Goal: Task Accomplishment & Management: Use online tool/utility

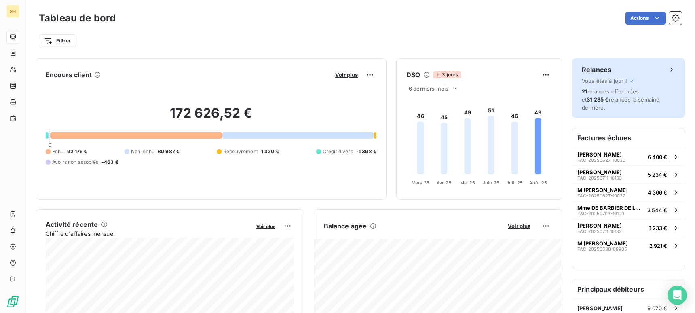
click at [618, 95] on span "21 relances effectuées et 31 235 € relancés la semaine dernière." at bounding box center [621, 99] width 78 height 23
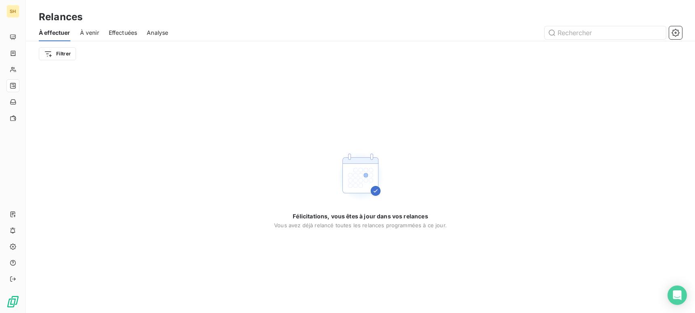
click at [125, 34] on span "Effectuées" at bounding box center [123, 33] width 29 height 8
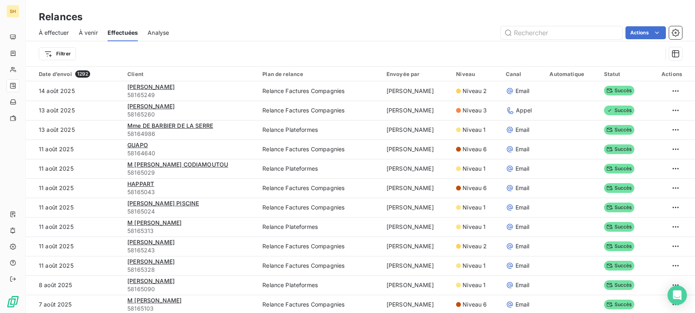
click at [51, 34] on span "À effectuer" at bounding box center [54, 33] width 30 height 8
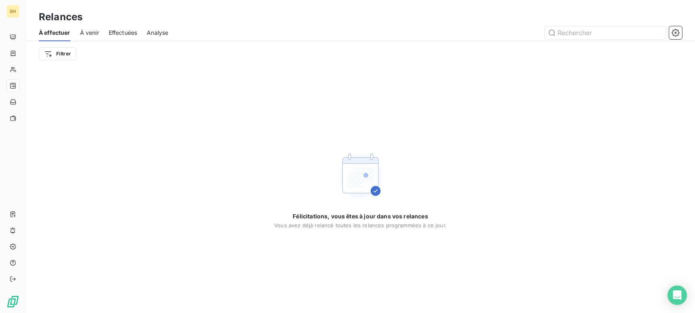
click at [92, 32] on span "À venir" at bounding box center [89, 33] width 19 height 8
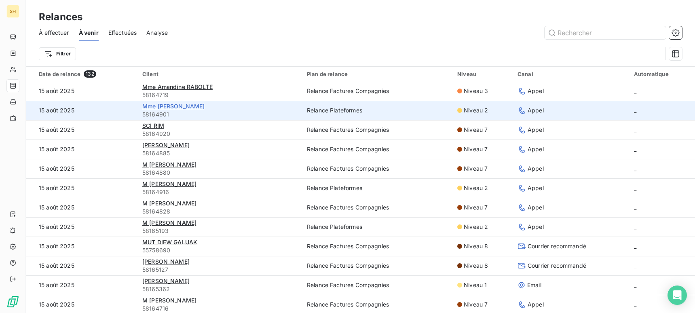
click at [195, 105] on span "Mme [PERSON_NAME]" at bounding box center [173, 106] width 63 height 7
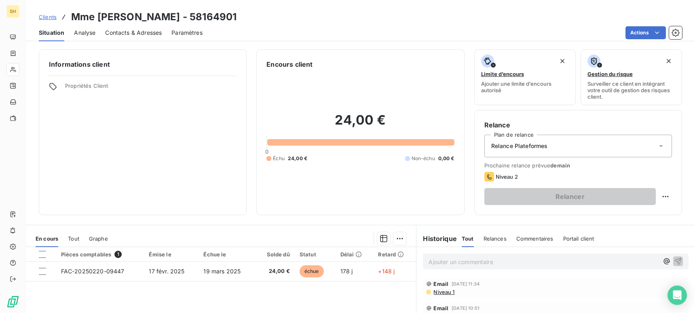
click at [446, 294] on span "Niveau 1" at bounding box center [444, 292] width 22 height 6
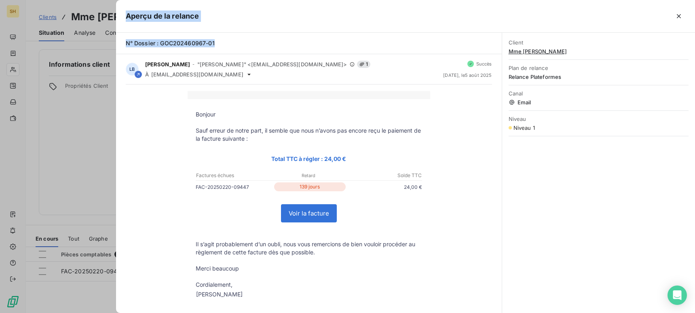
drag, startPoint x: 214, startPoint y: 44, endPoint x: 100, endPoint y: 46, distance: 114.5
click at [100, 313] on div "Aperçu de la relance N° Dossier : GOC202460967-01 LB [PERSON_NAME] - "[PERSON_N…" at bounding box center [347, 313] width 695 height 0
click at [251, 43] on div "N° Dossier : GOC202460967-01" at bounding box center [309, 43] width 366 height 8
drag, startPoint x: 220, startPoint y: 43, endPoint x: 143, endPoint y: 43, distance: 77.2
click at [118, 42] on div "N° Dossier : GOC202460967-01" at bounding box center [309, 43] width 386 height 21
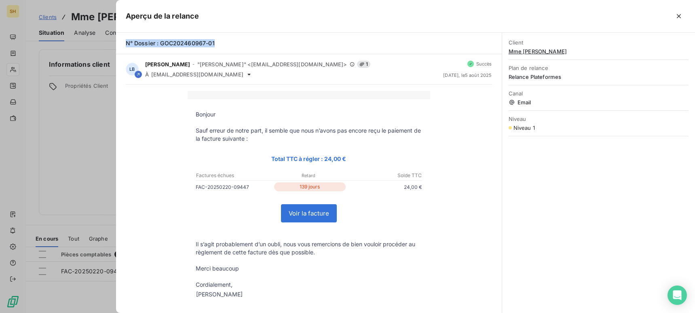
copy span "N° Dossier : GOC202460967-01"
click at [683, 15] on button "button" at bounding box center [678, 16] width 13 height 13
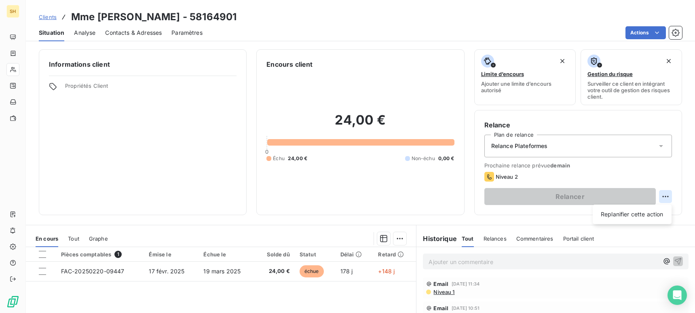
click at [662, 198] on html "SH Clients Mme [PERSON_NAME] CARENSAC - 58164901 Situation Analyse Contacts & A…" at bounding box center [347, 156] width 695 height 313
click at [657, 208] on div "Replanifier cette action" at bounding box center [632, 214] width 72 height 13
select select "7"
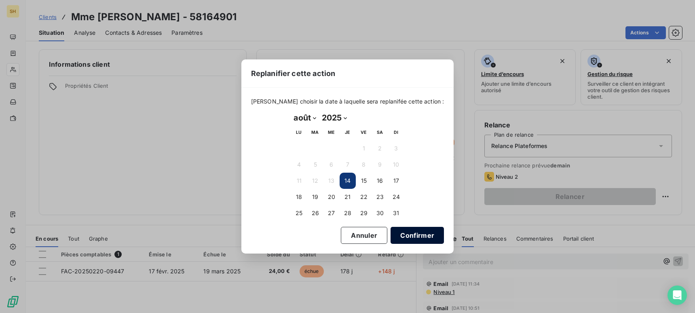
drag, startPoint x: 397, startPoint y: 236, endPoint x: 425, endPoint y: 239, distance: 28.0
click at [397, 236] on button "Confirmer" at bounding box center [417, 235] width 53 height 17
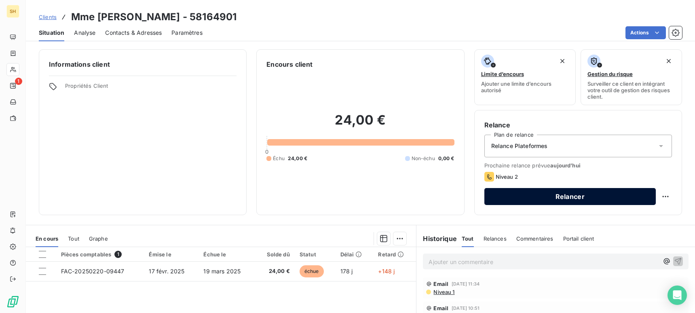
click at [605, 201] on button "Relancer" at bounding box center [569, 196] width 171 height 17
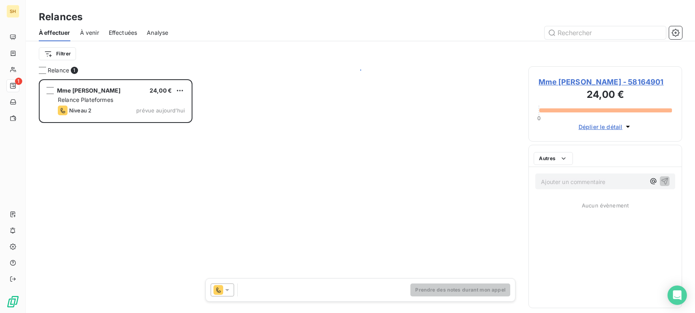
scroll to position [234, 154]
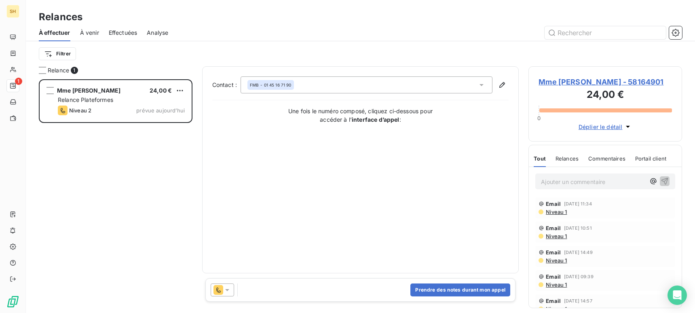
click at [225, 292] on icon at bounding box center [227, 290] width 8 height 8
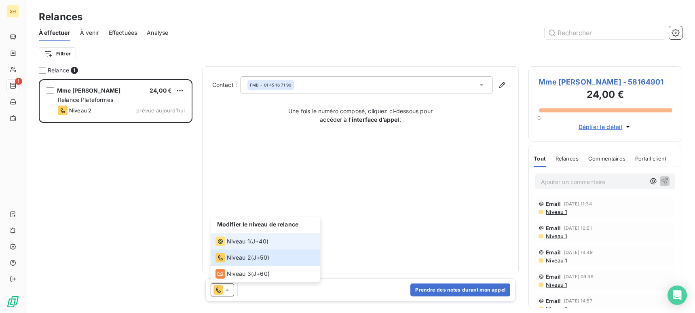
click at [236, 241] on span "Niveau 1" at bounding box center [238, 241] width 23 height 8
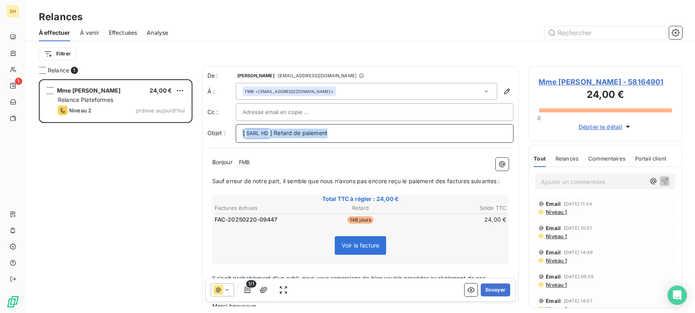
drag, startPoint x: 353, startPoint y: 133, endPoint x: 207, endPoint y: 131, distance: 146.4
click at [207, 131] on div "Objet : [ SARL HD ﻿ ] Retard de paiement" at bounding box center [360, 133] width 307 height 19
click at [275, 161] on p "Bonjour ﻿ FMB ﻿ ﻿" at bounding box center [360, 162] width 297 height 10
click at [447, 179] on span "Sauf erreur de notre part, il semble que nous n’avons pas encore reçu le paieme…" at bounding box center [356, 180] width 288 height 7
click at [475, 180] on span "Sauf erreur de notre part, il semble que nous n’avons pas encore reçu le paieme…" at bounding box center [357, 180] width 291 height 7
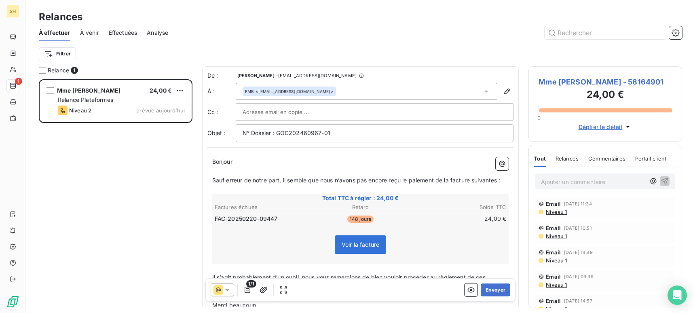
click at [499, 181] on span "Sauf erreur de notre part, il semble que nous n’avons pas encore reçu le paieme…" at bounding box center [356, 180] width 288 height 7
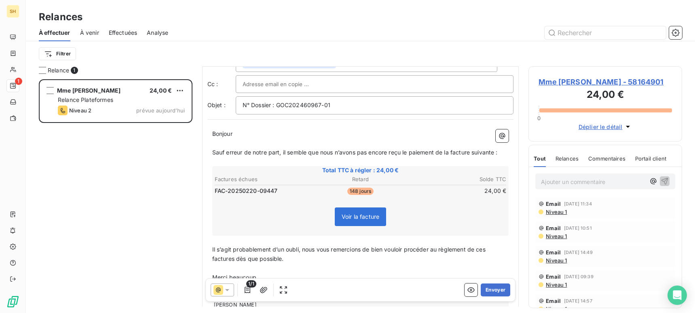
scroll to position [39, 0]
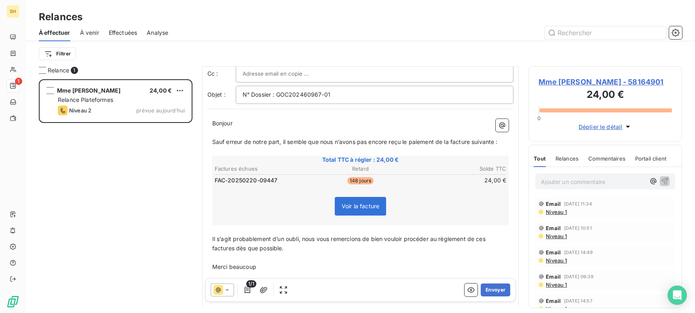
click at [487, 237] on span "Il s’agit probablement d’un oubli, nous vous remercions de bien vouloir procéde…" at bounding box center [349, 243] width 275 height 16
click at [233, 248] on span "Il s’agit probablement d’un oubli, nous vous remercions de bien vouloir procéde…" at bounding box center [351, 243] width 279 height 16
click at [496, 286] on button "Envoyer" at bounding box center [496, 289] width 30 height 13
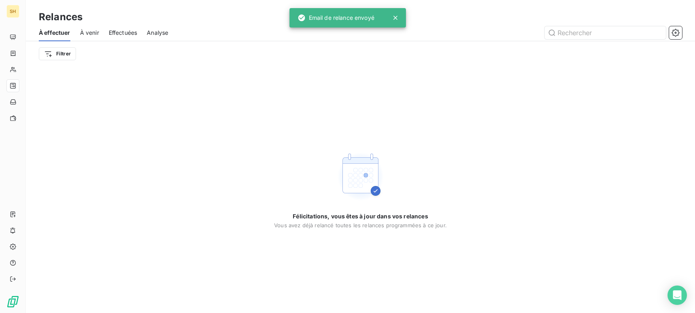
click at [84, 33] on span "À venir" at bounding box center [89, 33] width 19 height 8
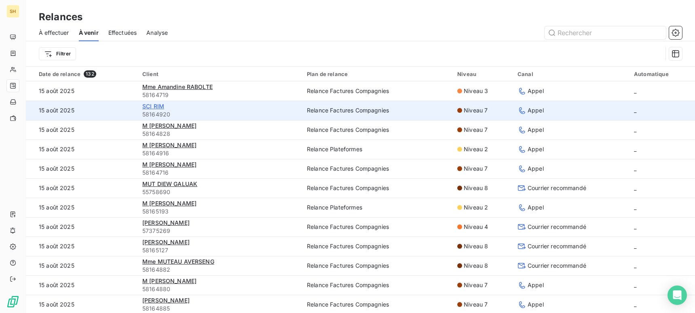
click at [148, 106] on span "SCI RIM" at bounding box center [153, 106] width 22 height 7
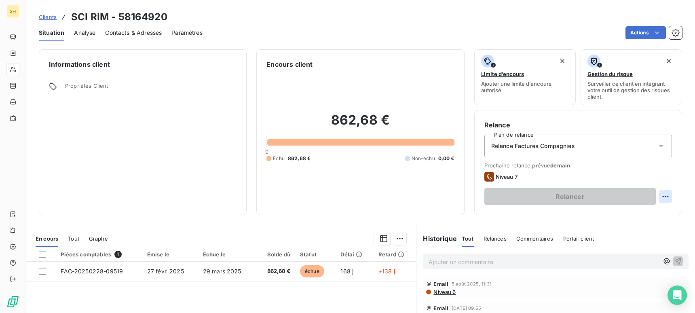
click at [665, 197] on html "SH Clients SCI RIM - 58164920 Situation Analyse Contacts & Adresses Paramètres …" at bounding box center [347, 156] width 695 height 313
click at [439, 294] on html "SH Clients SCI RIM - 58164920 Situation Analyse Contacts & Adresses Paramètres …" at bounding box center [347, 156] width 695 height 313
click at [440, 292] on span "Niveau 6" at bounding box center [444, 292] width 23 height 6
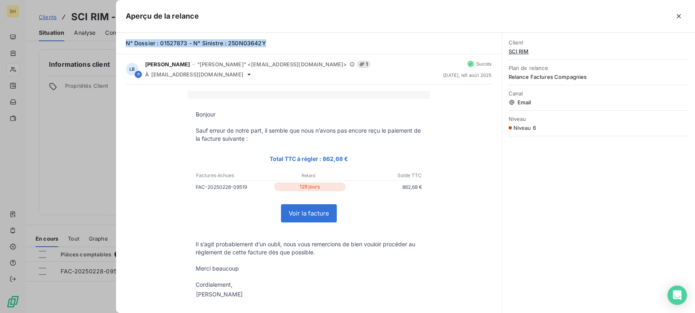
drag, startPoint x: 276, startPoint y: 44, endPoint x: 119, endPoint y: 42, distance: 157.3
click at [119, 42] on div "N° Dossier : 01527873 - N° Sinistre : 250N03642Y" at bounding box center [309, 43] width 386 height 21
copy span "N° Dossier : 01527873 - N° Sinistre : 250N03642Y"
drag, startPoint x: 126, startPoint y: 107, endPoint x: 59, endPoint y: 131, distance: 70.9
click at [64, 133] on div at bounding box center [347, 156] width 695 height 313
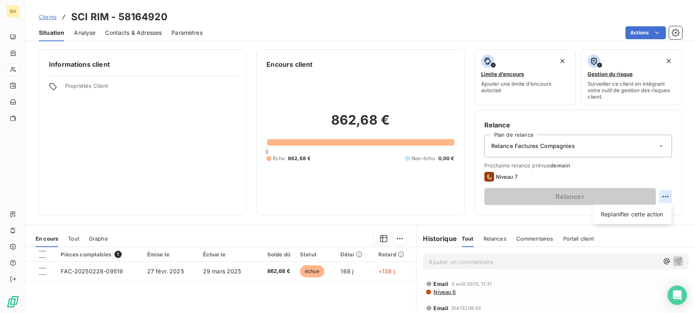
click at [666, 195] on html "SH Clients SCI RIM - 58164920 Situation Analyse Contacts & Adresses Paramètres …" at bounding box center [347, 156] width 695 height 313
click at [653, 209] on div "Replanifier cette action" at bounding box center [632, 214] width 72 height 13
select select "7"
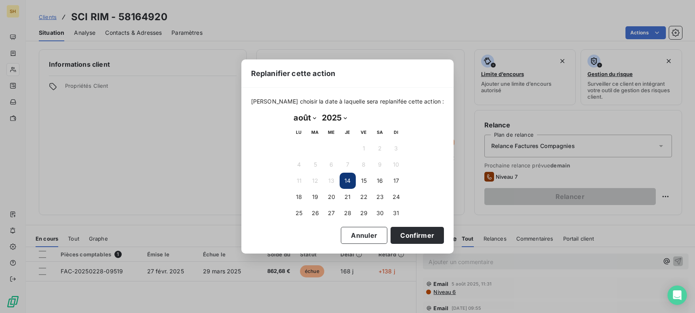
click at [396, 224] on div "[DATE] Month: janvier février mars avril mai juin juillet août septembre octobr…" at bounding box center [347, 166] width 125 height 121
click at [402, 230] on button "Confirmer" at bounding box center [417, 235] width 53 height 17
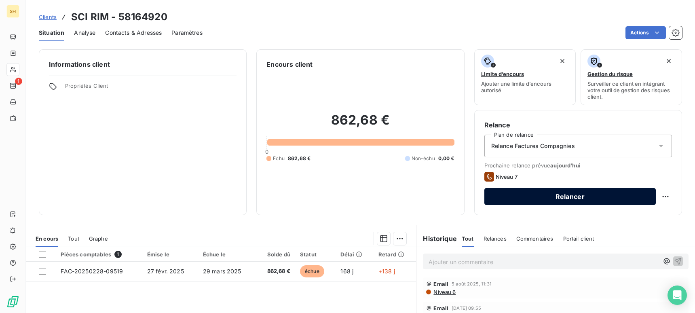
click at [552, 193] on button "Relancer" at bounding box center [569, 196] width 171 height 17
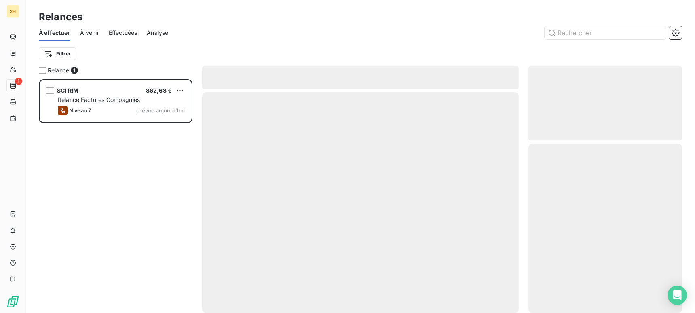
scroll to position [234, 154]
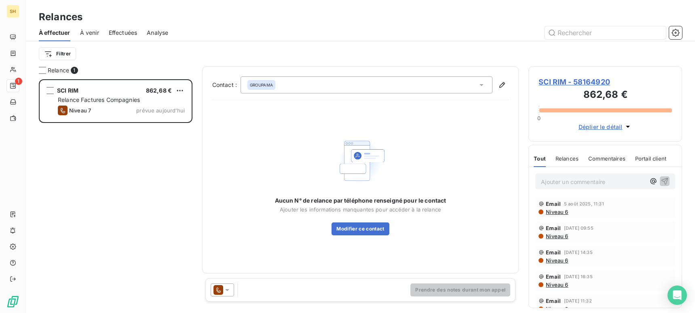
click at [224, 287] on icon at bounding box center [227, 290] width 8 height 8
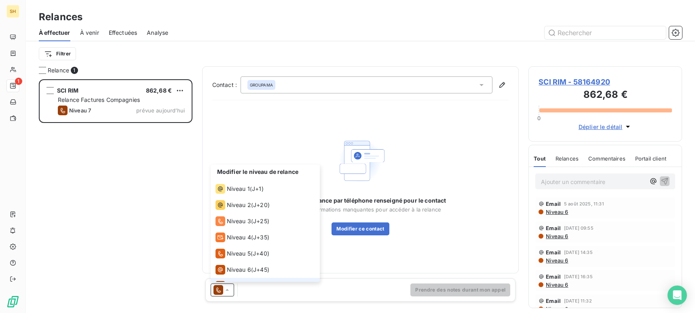
scroll to position [12, 0]
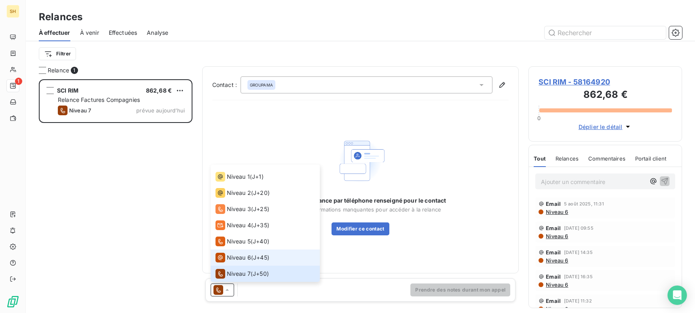
click at [229, 258] on span "Niveau 6" at bounding box center [239, 258] width 24 height 8
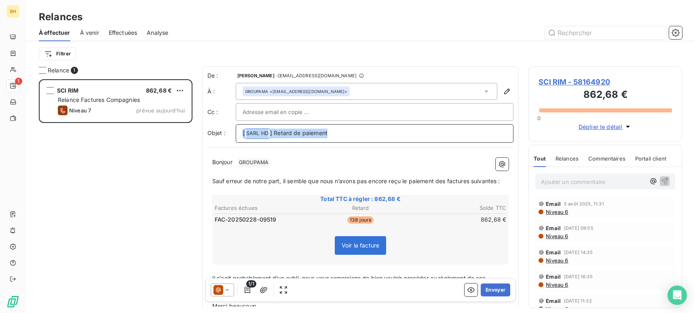
drag, startPoint x: 348, startPoint y: 133, endPoint x: 192, endPoint y: 129, distance: 155.8
click at [192, 129] on div "Relance 1 SCI RIM 862,68 € Relance Factures Compagnies Niveau 7 prévue [DATE] D…" at bounding box center [360, 189] width 669 height 247
click at [279, 162] on p "Bonjour ﻿ GROUPAMA ﻿ ﻿" at bounding box center [360, 162] width 297 height 10
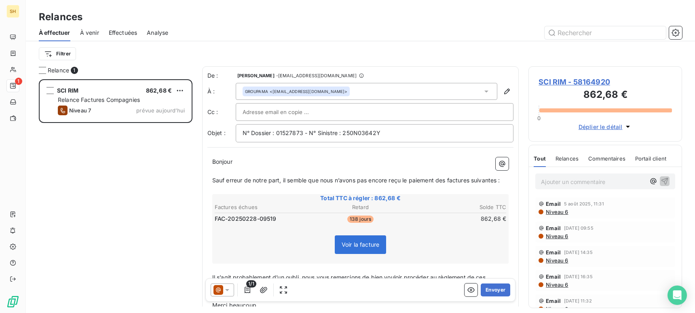
click at [446, 178] on span "Sauf erreur de notre part, il semble que nous n’avons pas encore reçu le paieme…" at bounding box center [356, 180] width 288 height 7
click at [447, 179] on span "Sauf erreur de notre part, il semble que nous n’avons pas encore reçu le paieme…" at bounding box center [356, 180] width 288 height 7
click at [474, 180] on span "Sauf erreur de notre part, il semble que nous n’avons pas encore reçu le paieme…" at bounding box center [357, 180] width 291 height 7
click at [498, 180] on span "Sauf erreur de notre part, il semble que nous n’avons pas encore reçu le paieme…" at bounding box center [356, 180] width 288 height 7
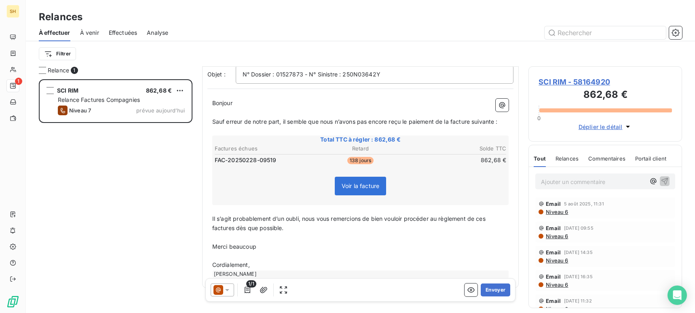
scroll to position [74, 0]
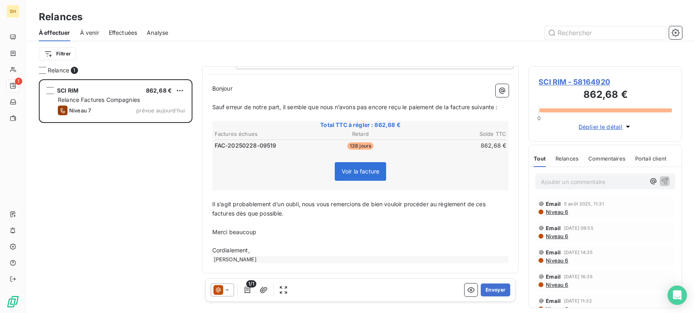
click at [488, 205] on p "Il s’agit probablement d’un oubli, nous vous remercions de bien vouloir procéde…" at bounding box center [360, 209] width 297 height 19
drag, startPoint x: 235, startPoint y: 213, endPoint x: 247, endPoint y: 218, distance: 13.8
click at [235, 213] on span "Il s’agit probablement d’un oubli, nous vous remercions de bien vouloir procéde…" at bounding box center [351, 209] width 279 height 16
click at [495, 284] on button "Envoyer" at bounding box center [496, 289] width 30 height 13
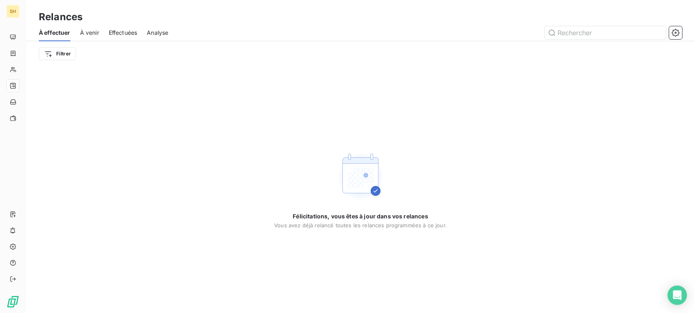
click at [99, 33] on div "À effectuer À venir Effectuées Analyse" at bounding box center [360, 32] width 669 height 17
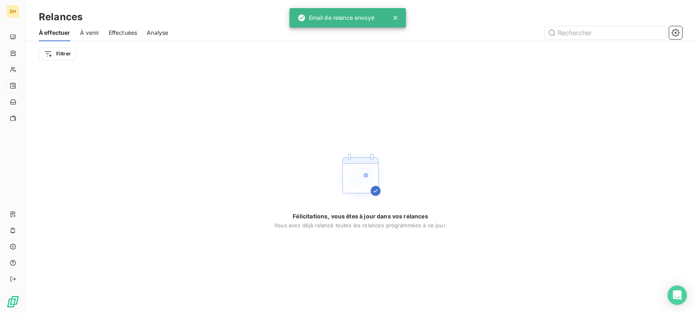
click at [92, 32] on span "À venir" at bounding box center [89, 33] width 19 height 8
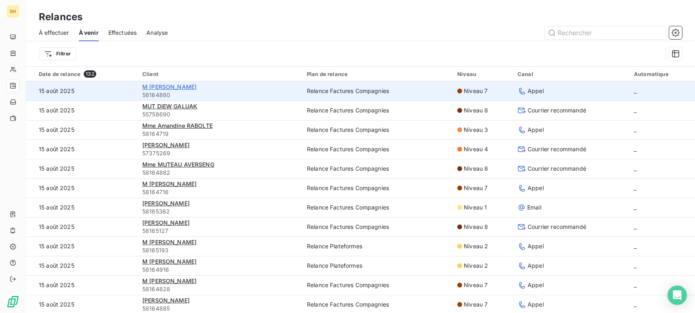
click at [181, 89] on span "M [PERSON_NAME]" at bounding box center [169, 86] width 54 height 7
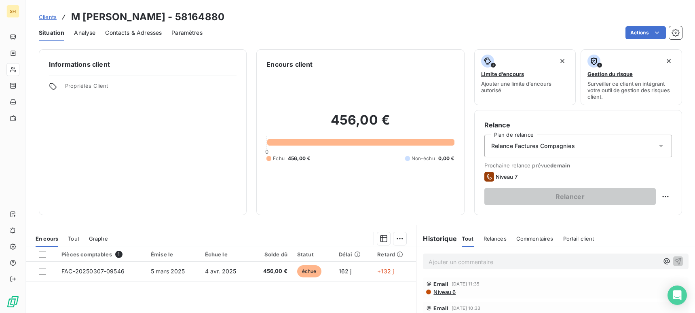
click at [450, 293] on span "Niveau 6" at bounding box center [444, 292] width 23 height 6
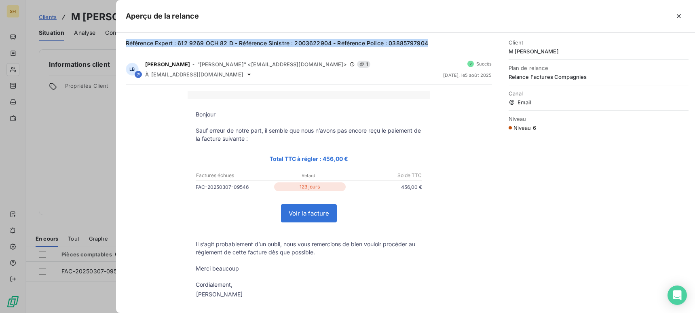
drag, startPoint x: 431, startPoint y: 43, endPoint x: 126, endPoint y: 35, distance: 305.4
click at [126, 35] on div "Référence Expert : 612 9269 OCH 82 D - Référence Sinistre : 2003622904 - Référe…" at bounding box center [309, 43] width 386 height 21
copy span "Référence Expert : 612 9269 OCH 82 D - Référence Sinistre : 2003622904 - Référe…"
click at [679, 16] on icon "button" at bounding box center [679, 16] width 4 height 4
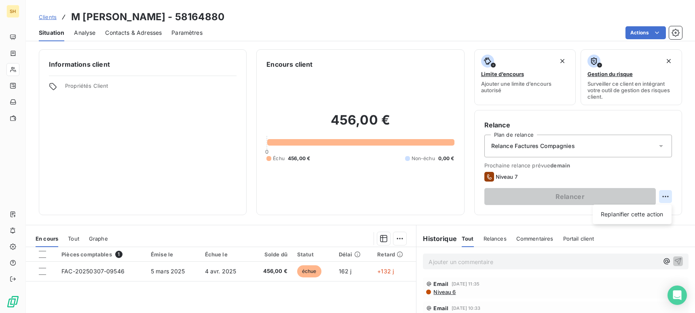
click at [664, 197] on html "SH Clients M [PERSON_NAME] - 58164880 Situation Analyse Contacts & Adresses Par…" at bounding box center [347, 156] width 695 height 313
click at [653, 212] on div "Replanifier cette action" at bounding box center [632, 214] width 72 height 13
select select "7"
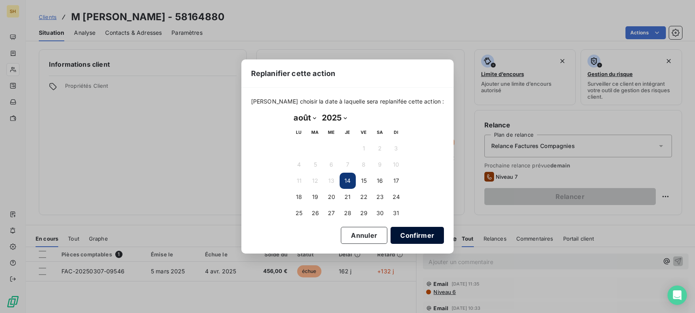
click at [416, 236] on button "Confirmer" at bounding box center [417, 235] width 53 height 17
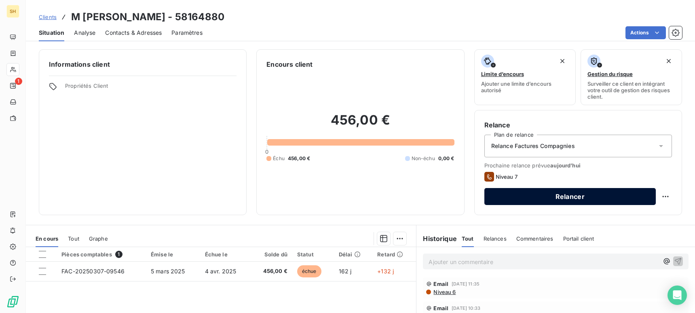
click at [567, 201] on button "Relancer" at bounding box center [569, 196] width 171 height 17
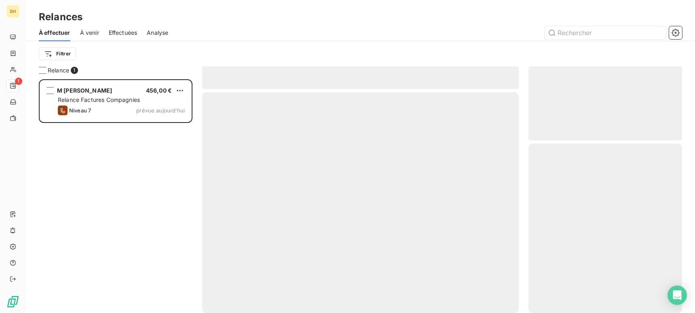
scroll to position [234, 154]
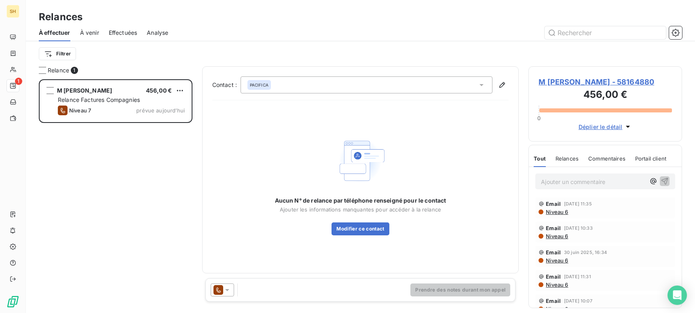
click at [226, 289] on icon at bounding box center [227, 290] width 4 height 2
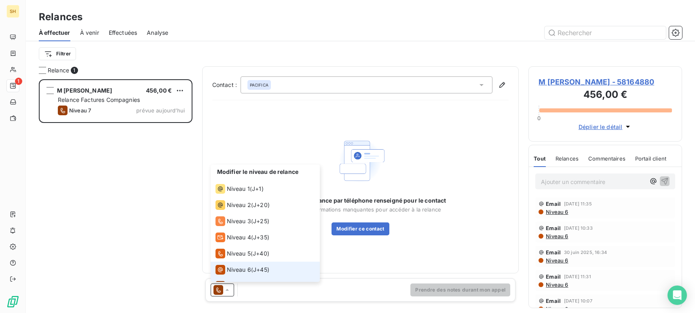
scroll to position [12, 0]
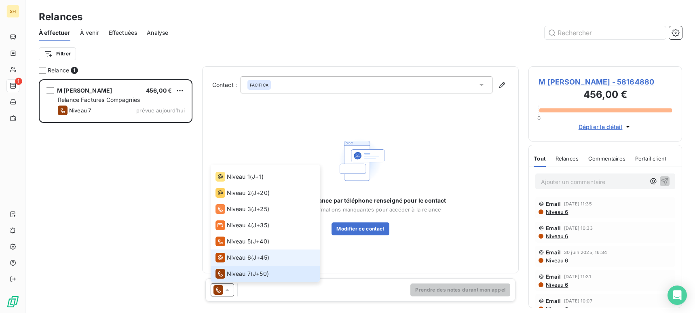
click at [236, 258] on span "Niveau 6" at bounding box center [239, 258] width 24 height 8
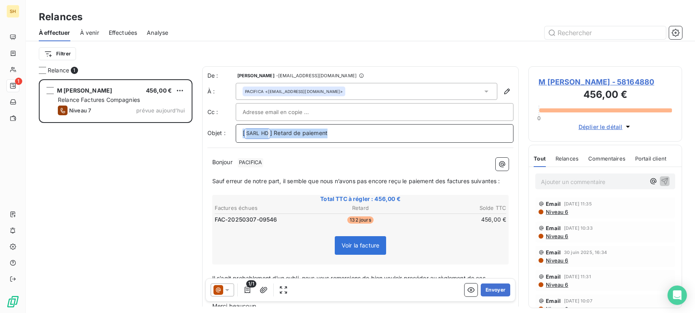
drag, startPoint x: 358, startPoint y: 135, endPoint x: 164, endPoint y: 137, distance: 194.1
click at [164, 137] on div "Relance 1 M [PERSON_NAME] 456,00 € Relance Factures Compagnies Niveau 7 prévue …" at bounding box center [360, 189] width 669 height 247
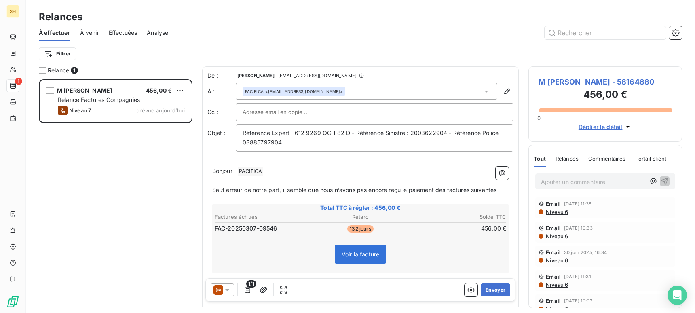
click at [272, 169] on p "Bonjour ﻿ PACIFICA ﻿ ﻿" at bounding box center [360, 172] width 297 height 10
click at [448, 188] on span "Sauf erreur de notre part, il semble que nous n’avons pas encore reçu le paieme…" at bounding box center [356, 189] width 288 height 7
click at [475, 190] on span "Sauf erreur de notre part, il semble que nous n’avons pas encore reçu le paieme…" at bounding box center [357, 189] width 291 height 7
click at [500, 190] on span "Sauf erreur de notre part, il semble que nous n’avons pas encore reçu le paieme…" at bounding box center [356, 189] width 288 height 7
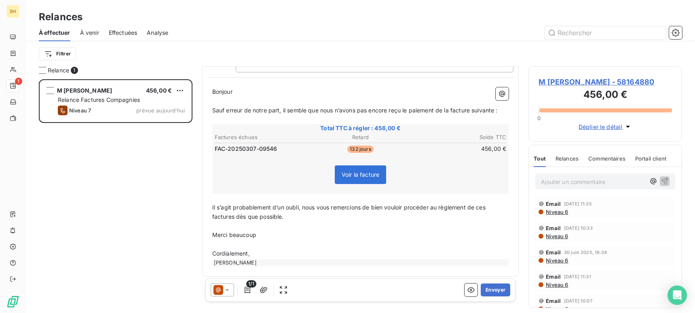
scroll to position [83, 0]
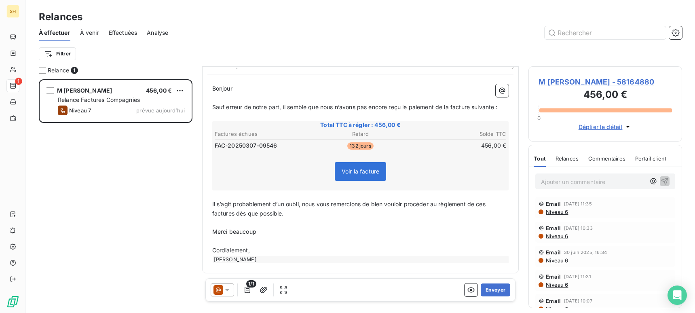
click at [487, 203] on span "Il s’agit probablement d’un oubli, nous vous remercions de bien vouloir procéde…" at bounding box center [349, 209] width 275 height 16
click at [233, 212] on span "Il s’agit probablement d’un oubli, nous vous remercions de bien vouloir procéde…" at bounding box center [351, 209] width 279 height 16
click at [500, 289] on button "Envoyer" at bounding box center [496, 289] width 30 height 13
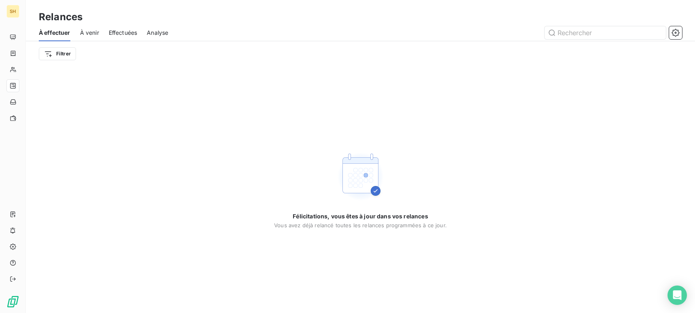
click at [91, 32] on span "À venir" at bounding box center [89, 33] width 19 height 8
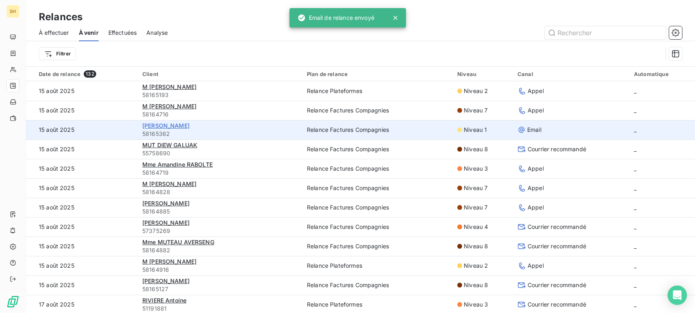
click at [186, 124] on span "[PERSON_NAME]" at bounding box center [165, 125] width 47 height 7
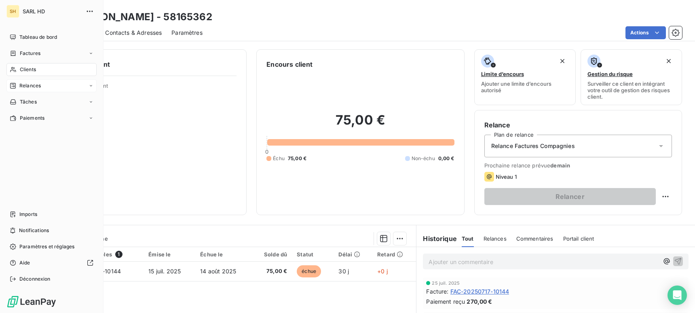
drag, startPoint x: 36, startPoint y: 84, endPoint x: 87, endPoint y: 80, distance: 50.3
click at [36, 84] on span "Relances" at bounding box center [29, 85] width 21 height 7
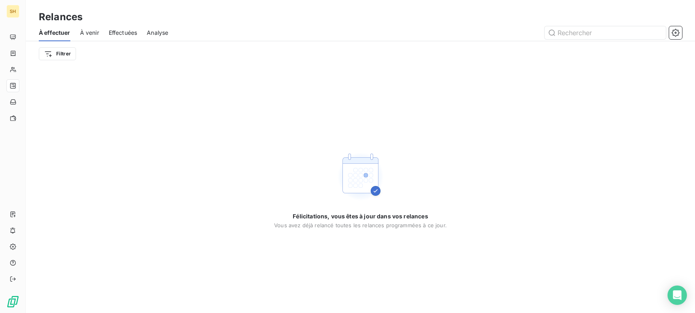
click at [89, 32] on span "À venir" at bounding box center [89, 33] width 19 height 8
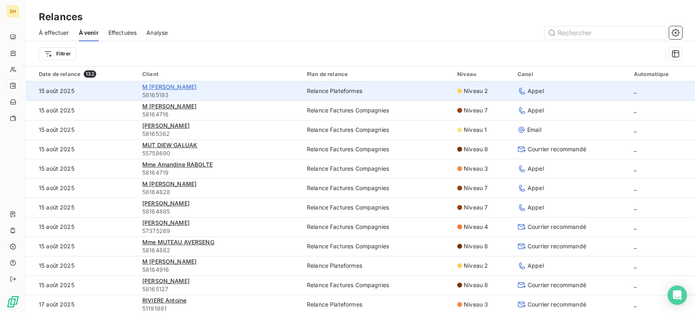
click at [162, 88] on span "M [PERSON_NAME]" at bounding box center [169, 86] width 54 height 7
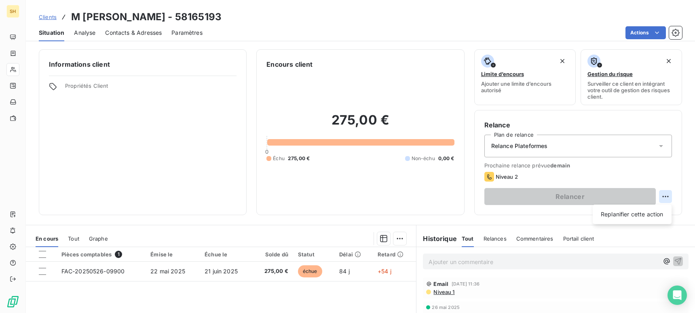
click at [671, 194] on html "SH Clients M [PERSON_NAME] - 58165193 Situation Analyse Contacts & Adresses Par…" at bounding box center [347, 156] width 695 height 313
click at [643, 217] on div "Replanifier cette action" at bounding box center [632, 214] width 72 height 13
select select "7"
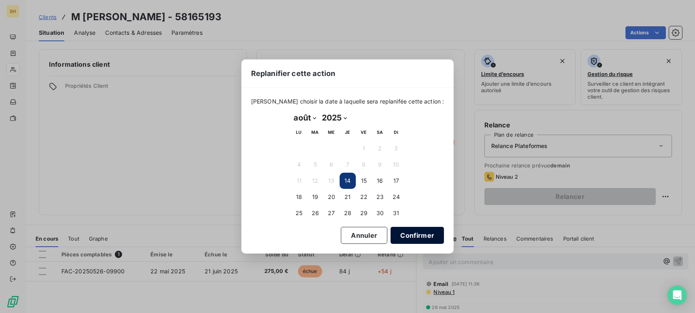
click at [413, 239] on button "Confirmer" at bounding box center [417, 235] width 53 height 17
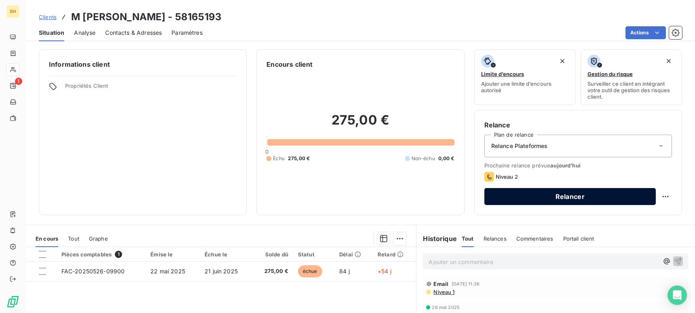
click at [514, 199] on button "Relancer" at bounding box center [569, 196] width 171 height 17
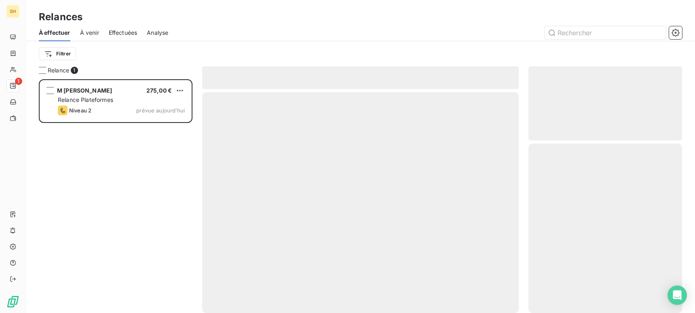
scroll to position [234, 154]
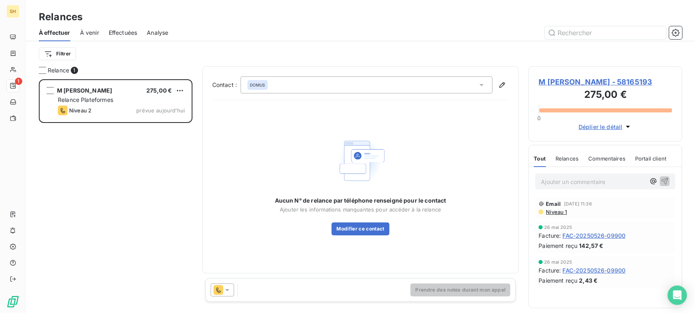
click at [554, 211] on span "Niveau 1" at bounding box center [556, 212] width 22 height 6
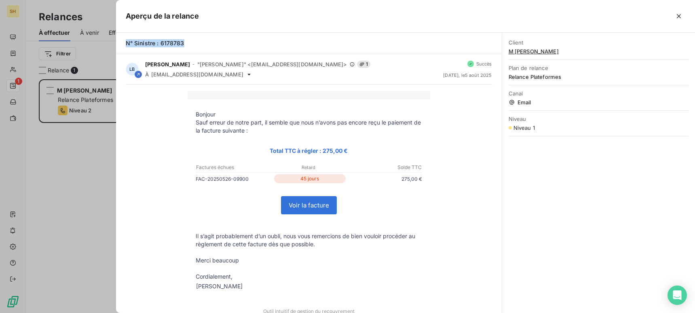
drag, startPoint x: 184, startPoint y: 43, endPoint x: 115, endPoint y: 46, distance: 68.8
click at [116, 46] on div "N° Sinistre : 6178783" at bounding box center [309, 43] width 386 height 21
copy span "N° Sinistre : 6178783"
click at [683, 17] on button "button" at bounding box center [678, 16] width 13 height 13
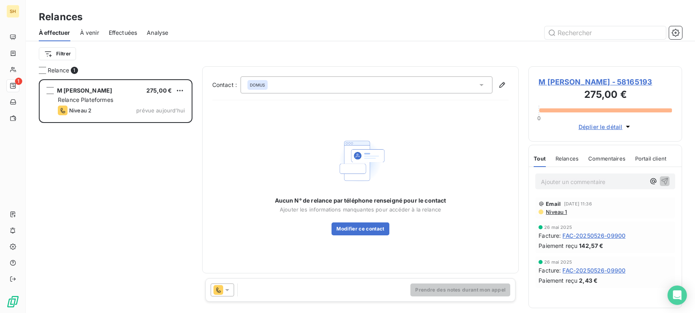
click at [224, 290] on icon at bounding box center [227, 290] width 8 height 8
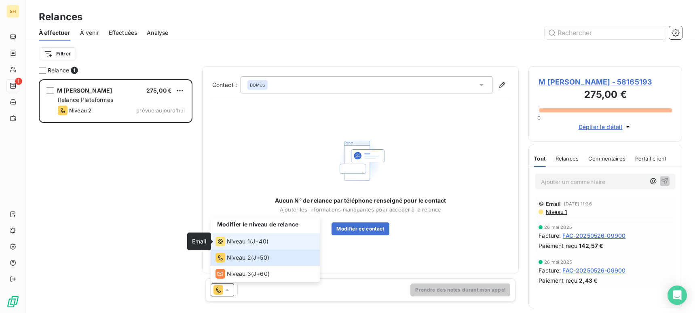
click at [225, 241] on div "Niveau 1" at bounding box center [233, 242] width 34 height 10
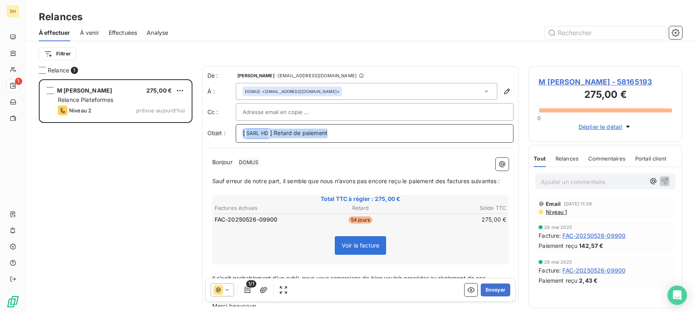
drag, startPoint x: 337, startPoint y: 130, endPoint x: 165, endPoint y: 132, distance: 171.9
click at [165, 132] on div "Relance 1 M [PERSON_NAME] 275,00 € Relance Plateformes Niveau 2 prévue [DATE] D…" at bounding box center [360, 189] width 669 height 247
click at [273, 164] on p "Bonjour ﻿ DOMUS ﻿ ﻿" at bounding box center [360, 162] width 297 height 10
click at [447, 179] on span "Sauf erreur de notre part, il semble que nous n’avons pas encore reçu le paieme…" at bounding box center [356, 180] width 288 height 7
click at [474, 178] on span "Sauf erreur de notre part, il semble que nous n’avons pas encore reçu le paieme…" at bounding box center [357, 180] width 291 height 7
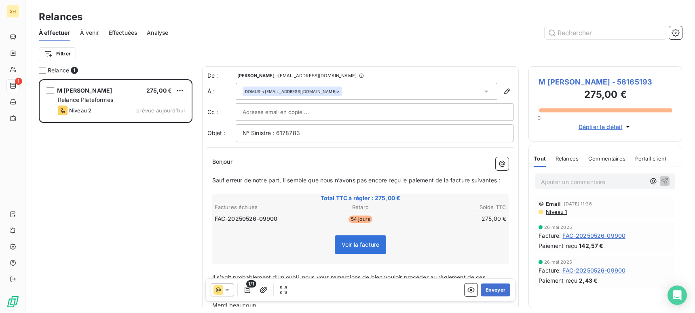
click at [500, 180] on span "Sauf erreur de notre part, il semble que nous n’avons pas encore reçu le paieme…" at bounding box center [356, 180] width 288 height 7
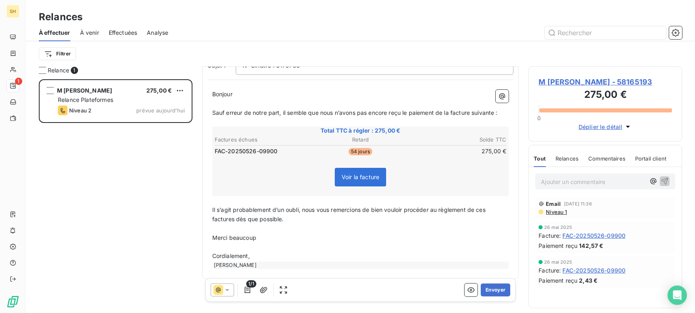
scroll to position [74, 0]
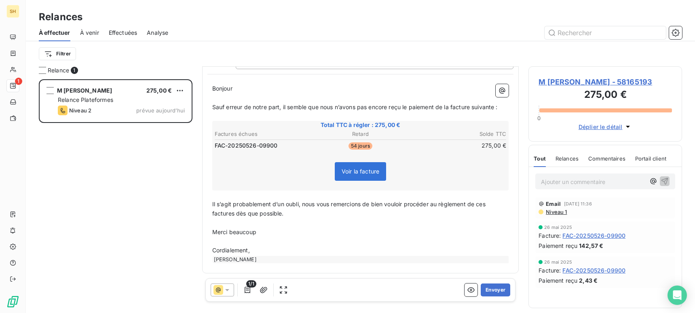
click at [487, 203] on span "Il s’agit probablement d’un oubli, nous vous remercions de bien vouloir procéde…" at bounding box center [349, 209] width 275 height 16
click at [233, 212] on span "Il s’agit probablement d’un oubli, nous vous remercions de bien vouloir procéde…" at bounding box center [351, 209] width 279 height 16
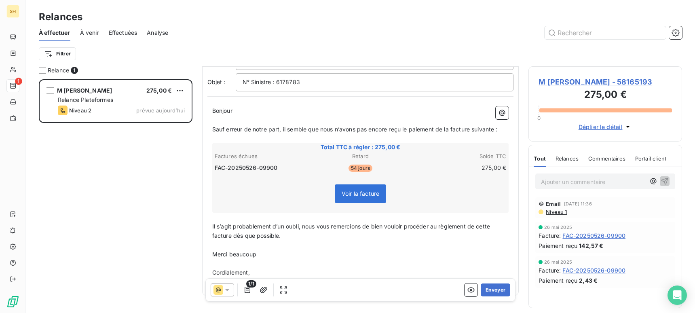
scroll to position [44, 0]
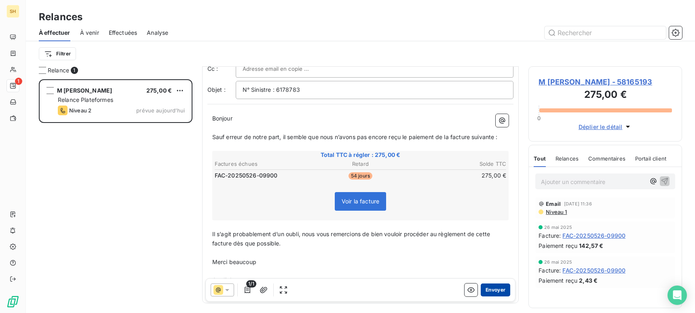
click at [495, 291] on button "Envoyer" at bounding box center [496, 289] width 30 height 13
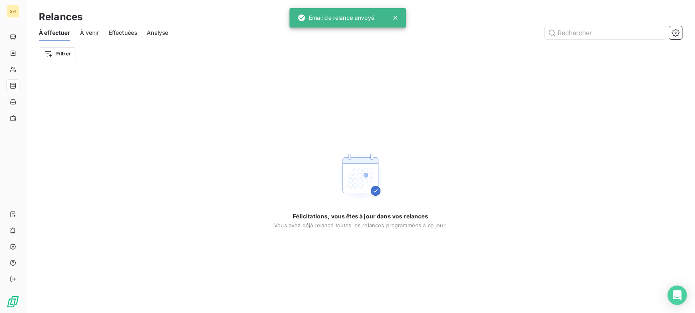
click at [87, 29] on span "À venir" at bounding box center [89, 33] width 19 height 8
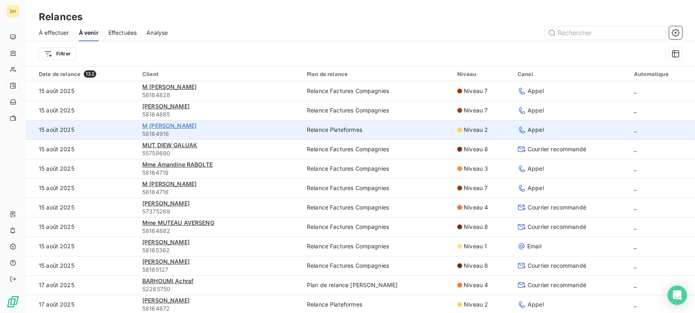
click at [179, 127] on span "M [PERSON_NAME]" at bounding box center [169, 125] width 54 height 7
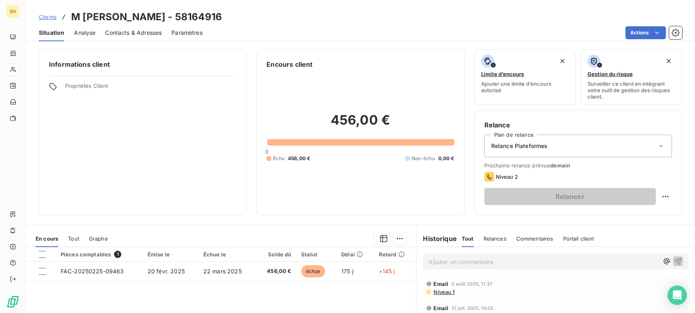
click at [452, 290] on span "Niveau 1" at bounding box center [444, 292] width 22 height 6
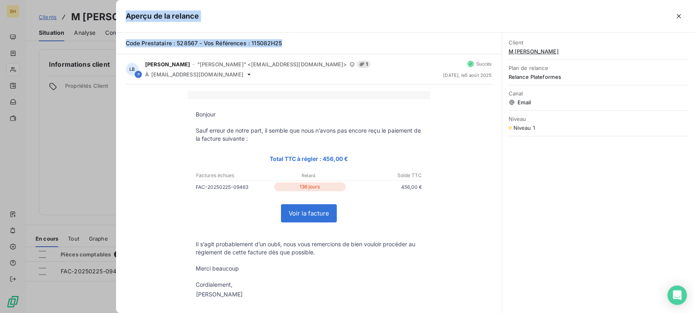
drag, startPoint x: 288, startPoint y: 43, endPoint x: 117, endPoint y: 42, distance: 171.5
click at [109, 313] on div "Aperçu de la relance Code Prestataire : 528567 - Vos Références : 115082H25 LB …" at bounding box center [347, 313] width 695 height 0
click at [310, 47] on div "Code Prestataire : 528567 - Vos Références : 115082H25" at bounding box center [309, 43] width 366 height 8
drag, startPoint x: 289, startPoint y: 45, endPoint x: 133, endPoint y: 42, distance: 156.1
click at [123, 44] on div "Code Prestataire : 528567 - Vos Références : 115082H25" at bounding box center [309, 43] width 386 height 21
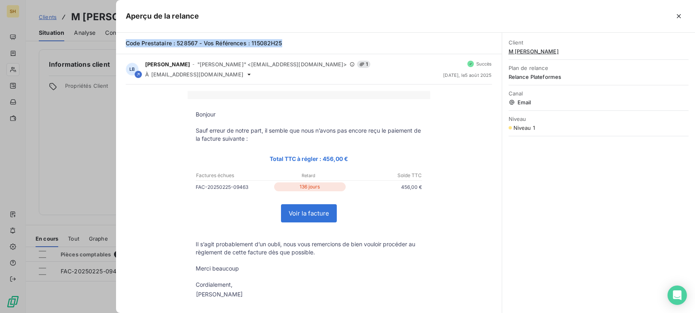
copy span "Code Prestataire : 528567 - Vos Références : 115082H25"
click at [681, 13] on icon "button" at bounding box center [679, 16] width 8 height 8
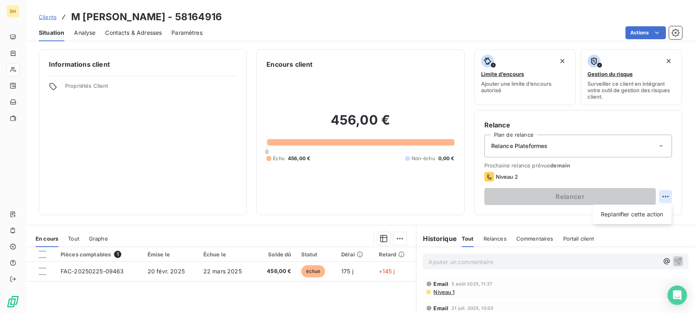
click at [666, 195] on html "SH Clients M [PERSON_NAME] - 58164916 Situation Analyse Contacts & Adresses Par…" at bounding box center [347, 156] width 695 height 313
click at [649, 208] on div "Replanifier cette action" at bounding box center [632, 214] width 72 height 13
select select "7"
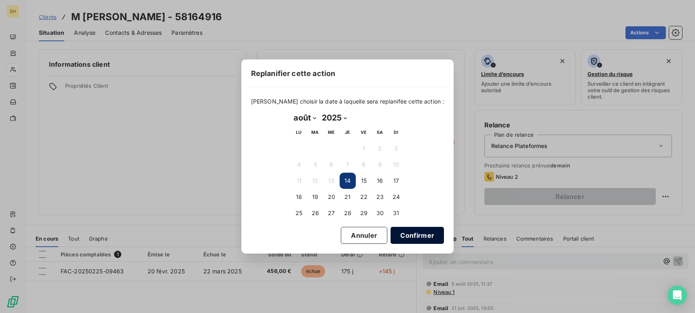
click at [419, 235] on button "Confirmer" at bounding box center [417, 235] width 53 height 17
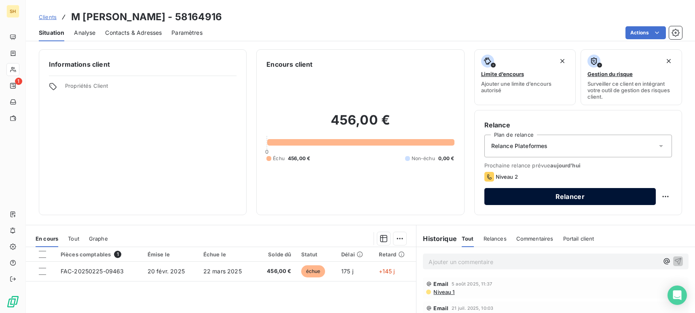
click at [594, 194] on button "Relancer" at bounding box center [569, 196] width 171 height 17
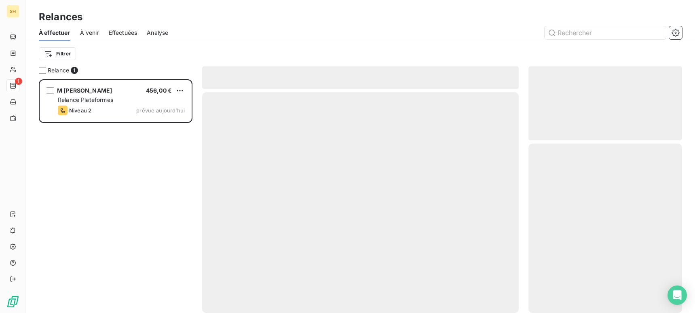
scroll to position [234, 154]
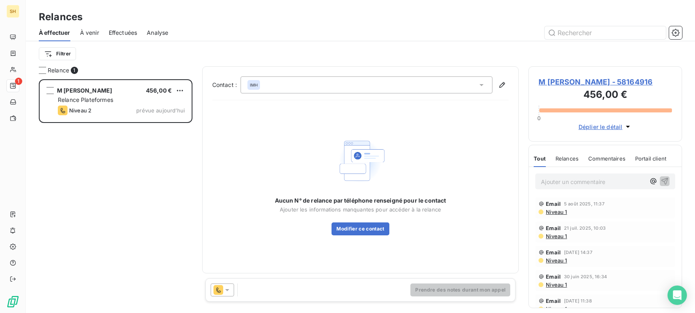
click at [232, 287] on div at bounding box center [222, 289] width 23 height 13
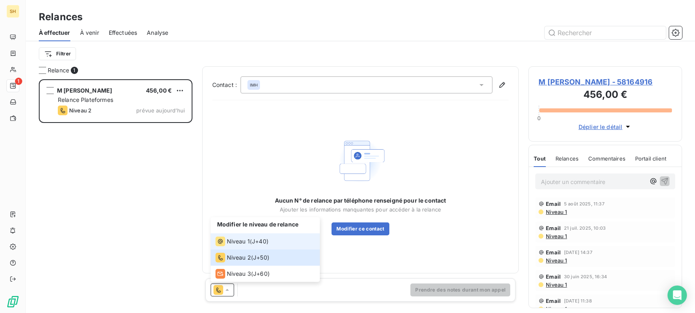
click at [235, 242] on span "Niveau 1" at bounding box center [238, 241] width 23 height 8
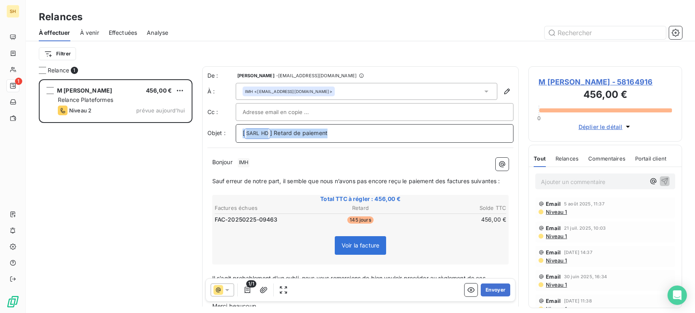
drag, startPoint x: 330, startPoint y: 134, endPoint x: 206, endPoint y: 125, distance: 124.0
click at [206, 125] on div "De : [PERSON_NAME] - [EMAIL_ADDRESS][DOMAIN_NAME] À : IMH <[EMAIL_ADDRESS][DOMA…" at bounding box center [360, 206] width 317 height 281
click at [275, 159] on p "Bonjour ﻿ IMH ﻿ ﻿" at bounding box center [360, 162] width 297 height 10
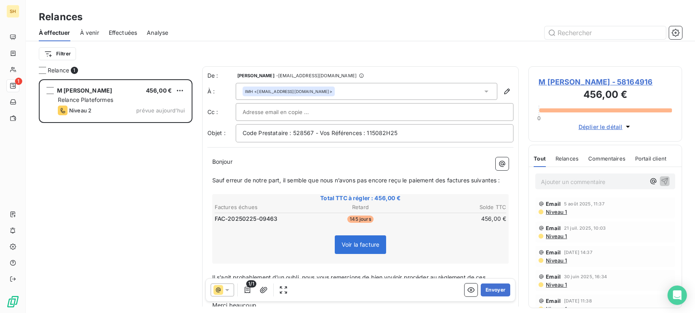
click at [447, 180] on span "Sauf erreur de notre part, il semble que nous n’avons pas encore reçu le paieme…" at bounding box center [356, 180] width 288 height 7
click at [475, 179] on span "Sauf erreur de notre part, il semble que nous n’avons pas encore reçu le paieme…" at bounding box center [357, 180] width 291 height 7
click at [500, 181] on span "Sauf erreur de notre part, il semble que nous n’avons pas encore reçu le paieme…" at bounding box center [356, 180] width 288 height 7
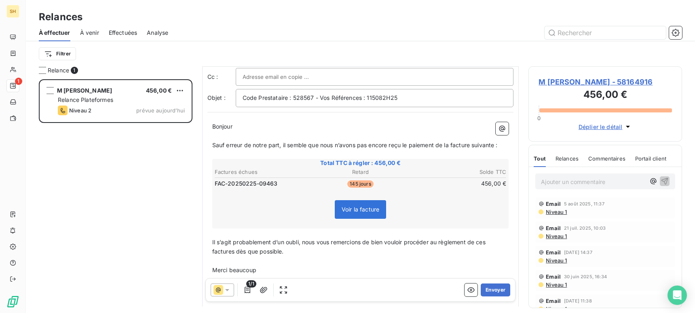
scroll to position [37, 0]
click at [487, 241] on span "Il s’agit probablement d’un oubli, nous vous remercions de bien vouloir procéde…" at bounding box center [349, 245] width 275 height 16
click at [235, 249] on span "Il s’agit probablement d’un oubli, nous vous remercions de bien vouloir procéde…" at bounding box center [351, 245] width 279 height 16
click at [495, 292] on button "Envoyer" at bounding box center [496, 289] width 30 height 13
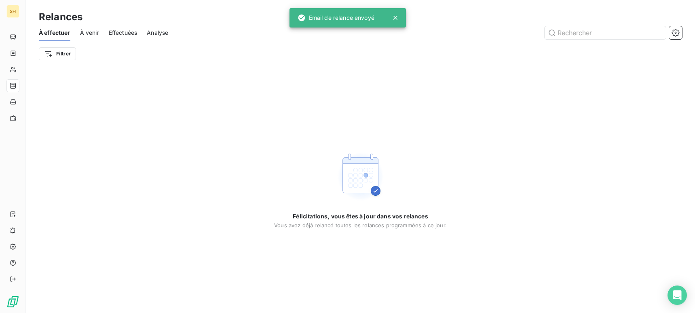
click at [91, 35] on span "À venir" at bounding box center [89, 33] width 19 height 8
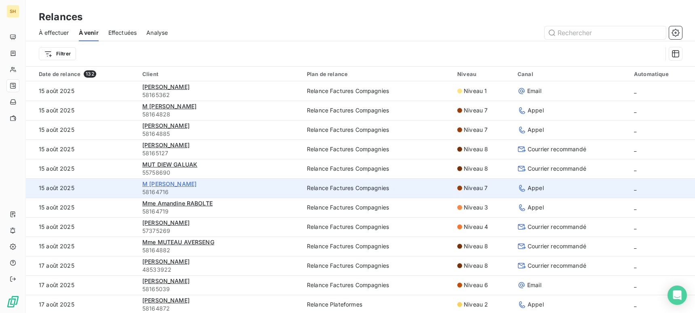
click at [170, 186] on span "M [PERSON_NAME]" at bounding box center [169, 183] width 54 height 7
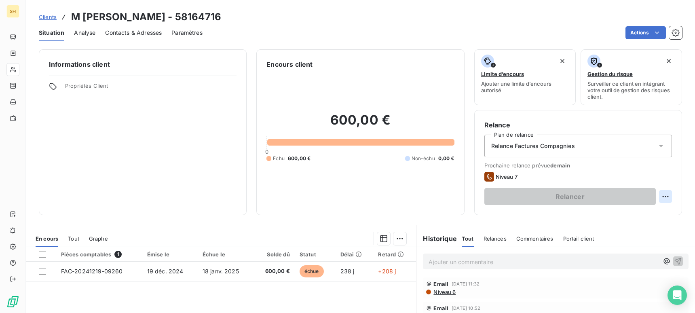
click at [662, 196] on html "SH Clients M [PERSON_NAME] - 58164716 Situation Analyse Contacts & Adresses Par…" at bounding box center [347, 156] width 695 height 313
click at [636, 219] on div "Replanifier cette action" at bounding box center [632, 214] width 72 height 13
select select "7"
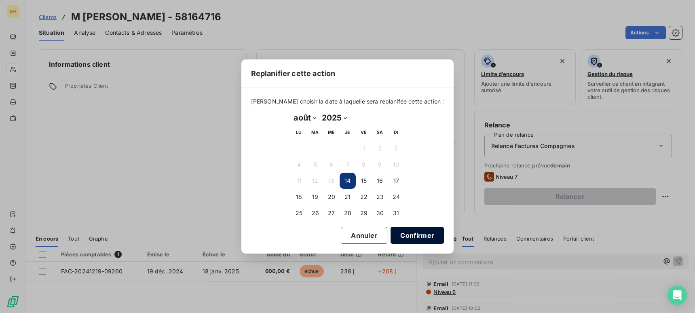
click at [407, 239] on button "Confirmer" at bounding box center [417, 235] width 53 height 17
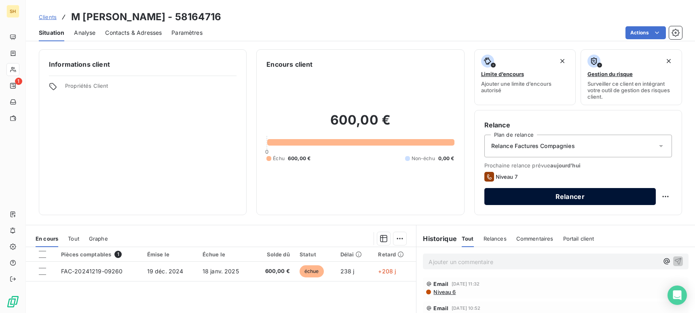
click at [606, 197] on button "Relancer" at bounding box center [569, 196] width 171 height 17
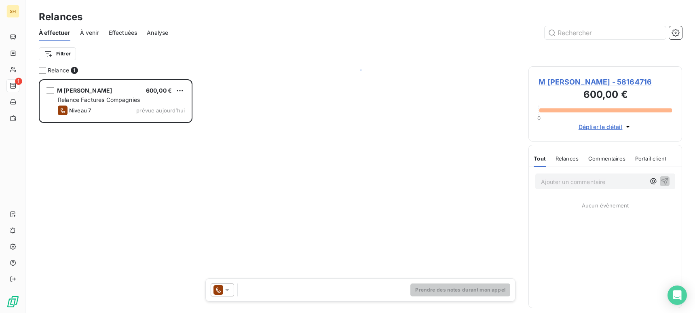
scroll to position [234, 154]
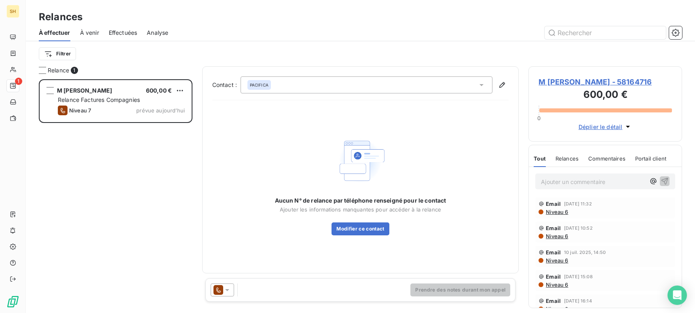
click at [229, 287] on icon at bounding box center [227, 290] width 8 height 8
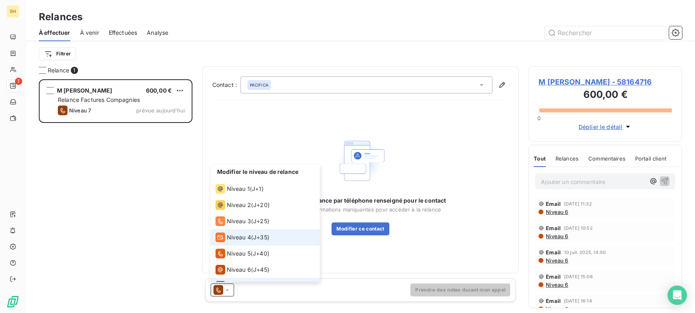
scroll to position [12, 0]
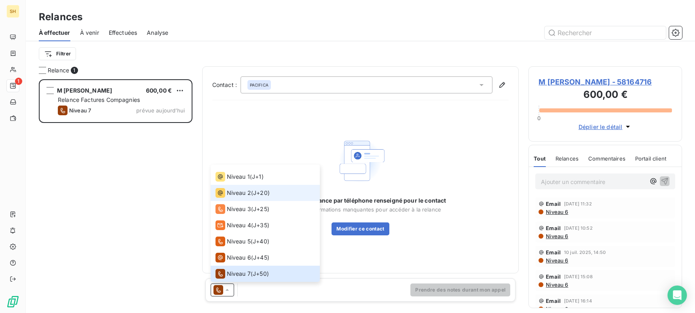
click at [243, 191] on span "Niveau 2" at bounding box center [239, 193] width 24 height 8
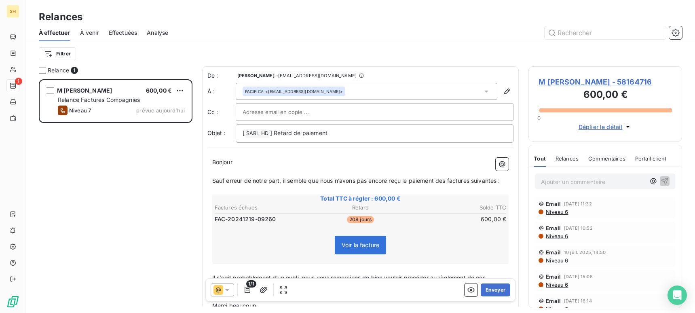
click at [565, 215] on div "Email [DATE] 11:32 Niveau 6" at bounding box center [605, 207] width 140 height 21
click at [564, 212] on span "Niveau 6" at bounding box center [556, 212] width 23 height 6
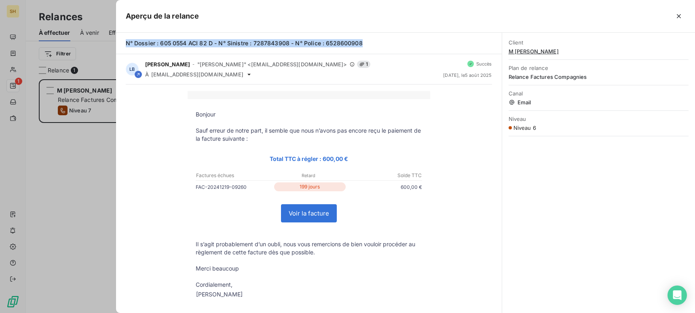
drag, startPoint x: 362, startPoint y: 41, endPoint x: 126, endPoint y: 43, distance: 235.8
click at [126, 43] on div "N° Dossier : 605 0554 ACI 82 D - N° Sinistre : 7287843908 - N° Police : 6528600…" at bounding box center [309, 43] width 366 height 8
copy span "N° Dossier : 605 0554 ACI 82 D - N° Sinistre : 7287843908 - N° Police : 6528600…"
drag, startPoint x: 683, startPoint y: 15, endPoint x: 679, endPoint y: 20, distance: 6.4
click at [683, 15] on button "button" at bounding box center [678, 16] width 13 height 13
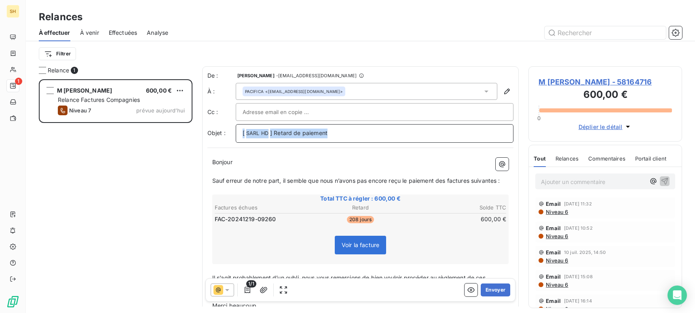
drag, startPoint x: 378, startPoint y: 128, endPoint x: 205, endPoint y: 125, distance: 172.3
click at [205, 125] on div "De : [PERSON_NAME] - [EMAIL_ADDRESS][DOMAIN_NAME] À : PACIFICA <[EMAIL_ADDRESS]…" at bounding box center [360, 206] width 317 height 281
drag, startPoint x: 329, startPoint y: 135, endPoint x: 206, endPoint y: 132, distance: 123.4
click at [190, 135] on div "Relance 1 M [PERSON_NAME] 600,00 € Relance Factures Compagnies Niveau 7 prévue …" at bounding box center [360, 189] width 669 height 247
drag, startPoint x: 346, startPoint y: 132, endPoint x: 209, endPoint y: 129, distance: 137.1
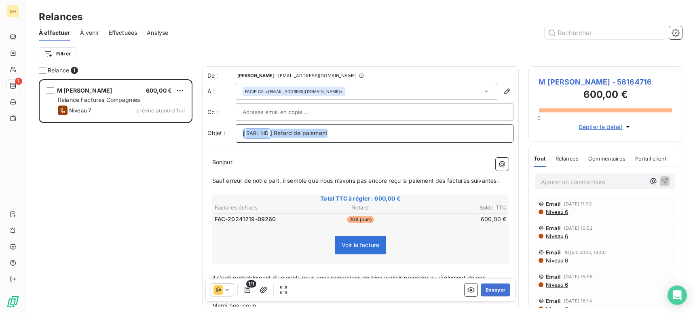
click at [209, 129] on div "Objet : [ SARL HD ﻿ ] Retard de paiement" at bounding box center [360, 133] width 307 height 19
click at [251, 169] on p "﻿" at bounding box center [360, 171] width 297 height 9
drag, startPoint x: 447, startPoint y: 180, endPoint x: 454, endPoint y: 184, distance: 8.0
click at [447, 180] on span "Sauf erreur de notre part, il semble que nous n’avons pas encore reçu le paieme…" at bounding box center [356, 180] width 288 height 7
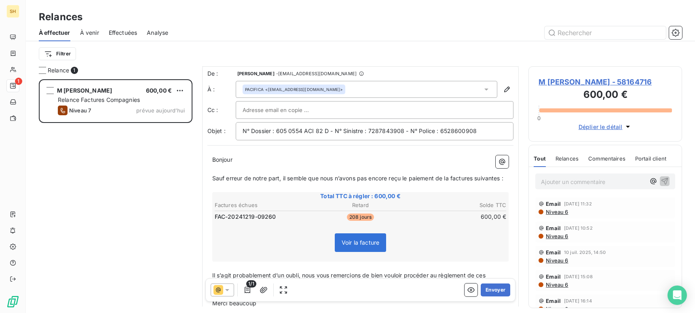
scroll to position [0, 0]
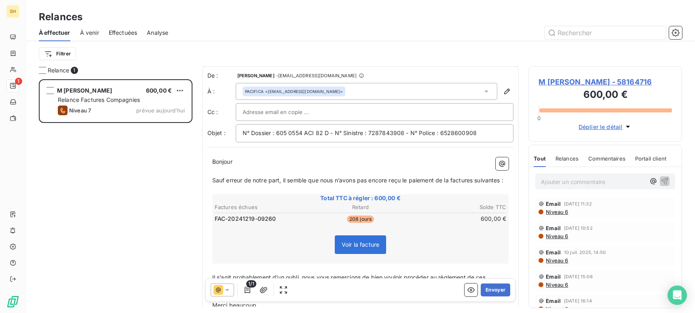
click at [475, 180] on span "Sauf erreur de notre part, il semble que nous n’avons pas encore reçu le paieme…" at bounding box center [357, 180] width 291 height 7
click at [500, 180] on span "Sauf erreur de notre part, il semble que nous n’avons pas encore reçu le paieme…" at bounding box center [356, 179] width 288 height 7
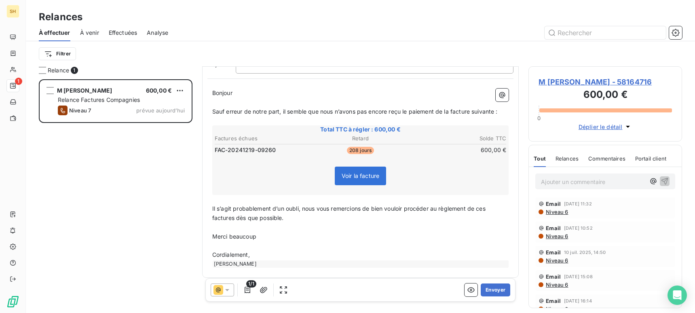
scroll to position [74, 0]
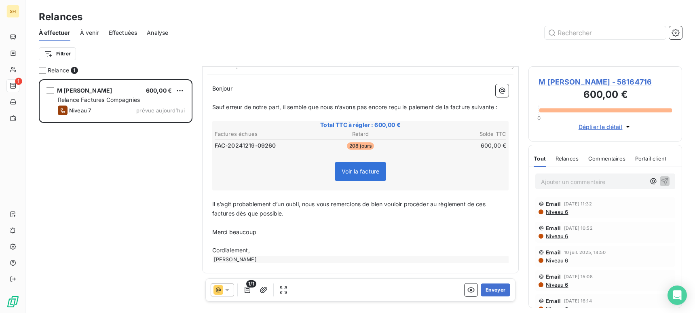
click at [487, 204] on span "Il s’agit probablement d’un oubli, nous vous remercions de bien vouloir procéde…" at bounding box center [349, 209] width 275 height 16
click at [234, 214] on span "Il s’agit probablement d’un oubli, nous vous remercions de bien vouloir procéde…" at bounding box center [351, 209] width 279 height 16
click at [495, 287] on button "Envoyer" at bounding box center [496, 289] width 30 height 13
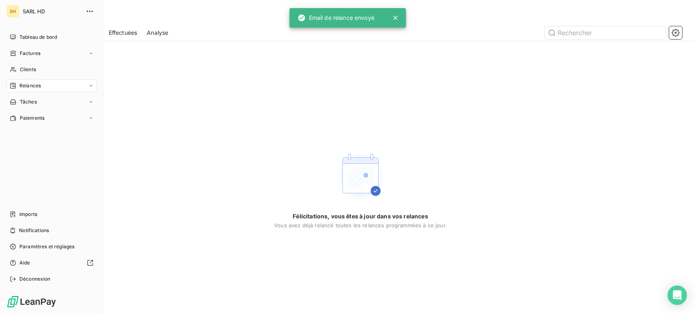
click at [17, 29] on div "SH SARL HD Tableau de bord Factures Clients Relances Tâches Paiements Imports N…" at bounding box center [52, 156] width 104 height 313
click at [19, 33] on div "Tableau de bord" at bounding box center [51, 37] width 90 height 13
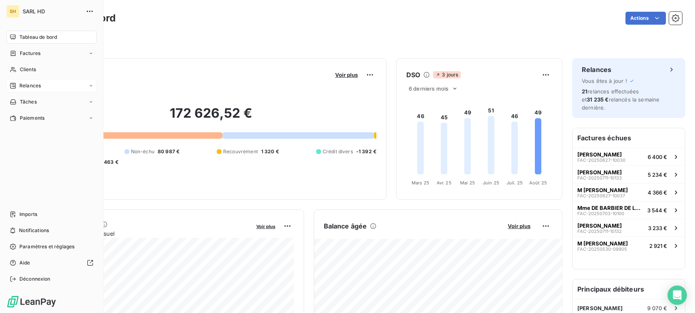
click at [16, 85] on div "Relances" at bounding box center [25, 85] width 31 height 7
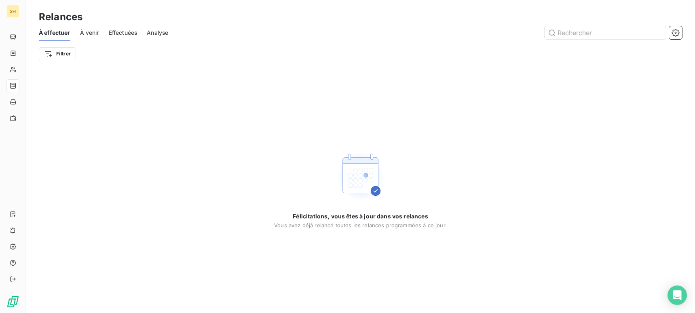
click at [89, 35] on span "À venir" at bounding box center [89, 33] width 19 height 8
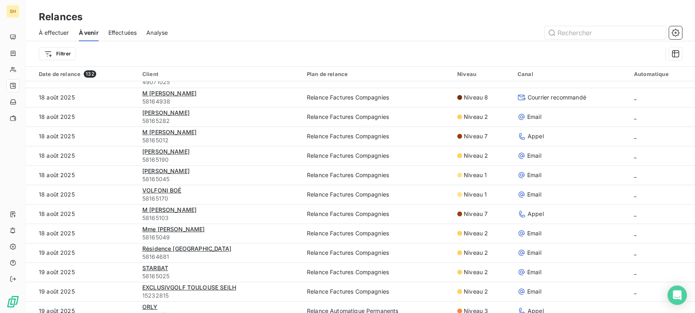
scroll to position [359, 0]
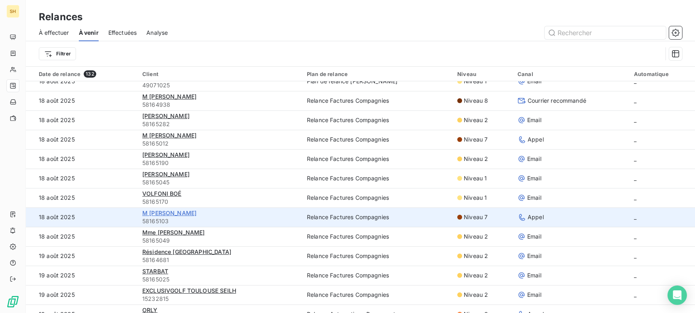
click at [167, 212] on span "M [PERSON_NAME]" at bounding box center [169, 212] width 54 height 7
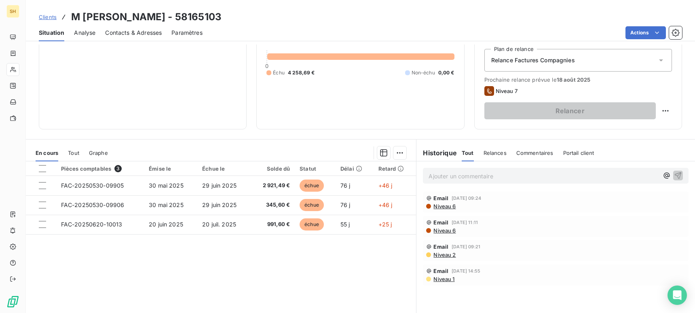
scroll to position [114, 0]
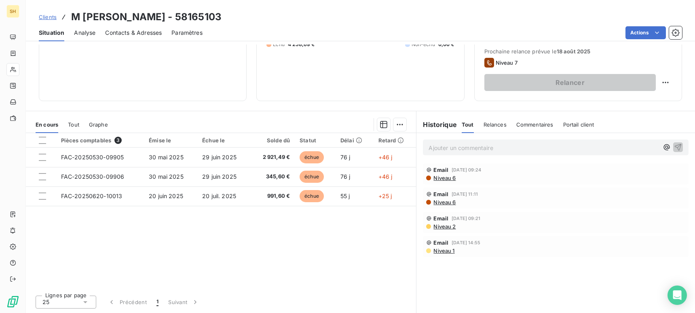
drag, startPoint x: 452, startPoint y: 183, endPoint x: 449, endPoint y: 179, distance: 4.4
click at [452, 183] on div "Email [DATE] 09:24 Niveau 6" at bounding box center [556, 173] width 266 height 21
click at [449, 179] on span "Niveau 6" at bounding box center [444, 178] width 23 height 6
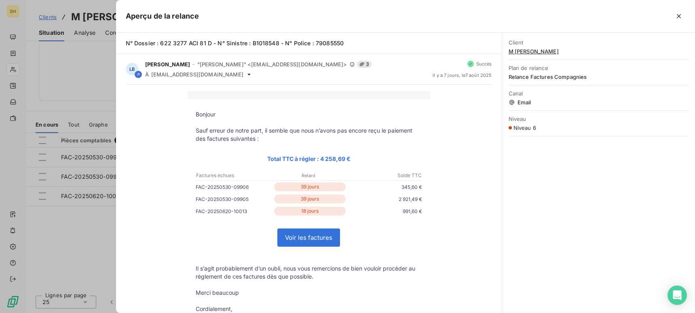
drag, startPoint x: 683, startPoint y: 16, endPoint x: 676, endPoint y: 24, distance: 10.0
click at [683, 16] on icon "button" at bounding box center [679, 16] width 8 height 8
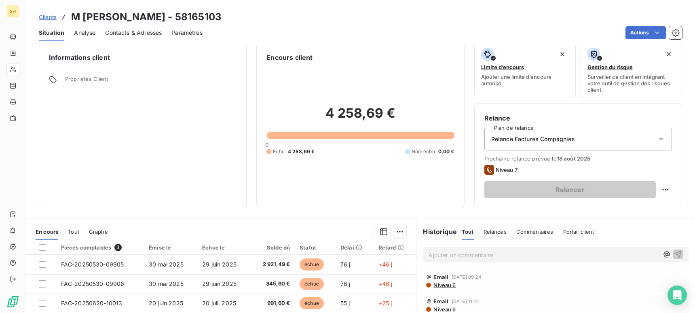
scroll to position [0, 0]
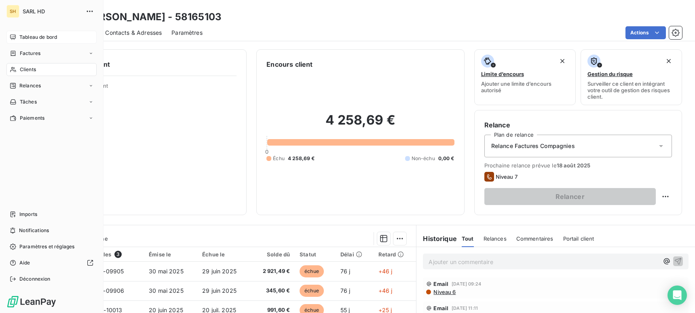
click at [24, 36] on span "Tableau de bord" at bounding box center [38, 37] width 38 height 7
